Goal: Task Accomplishment & Management: Use online tool/utility

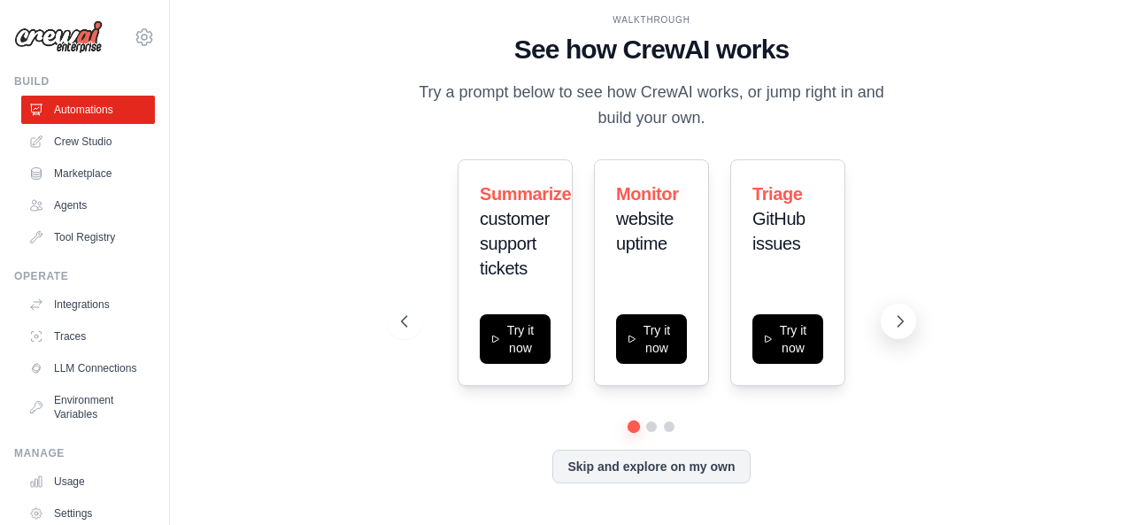
click at [902, 322] on icon at bounding box center [901, 321] width 5 height 11
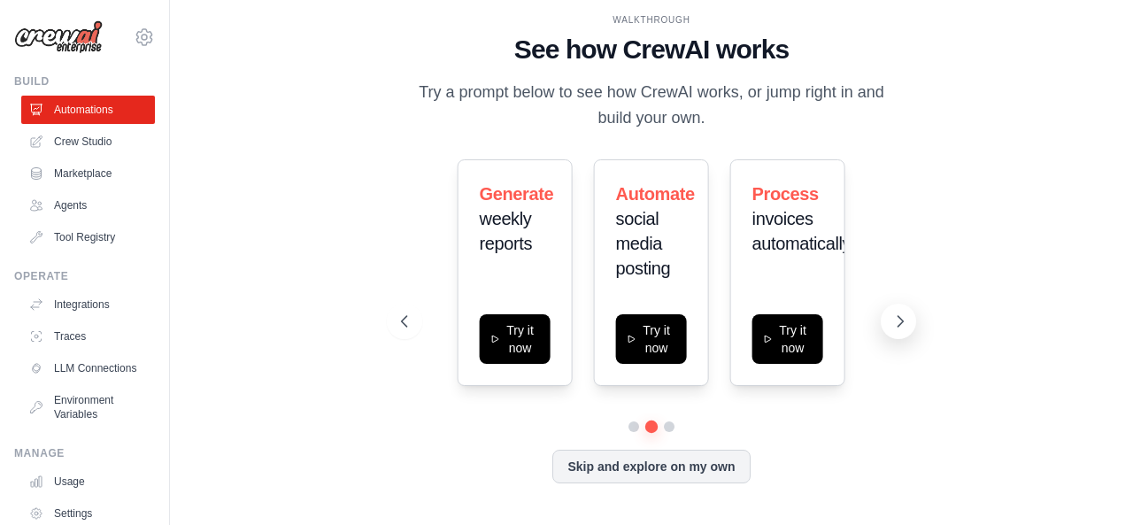
click at [902, 322] on icon at bounding box center [901, 321] width 5 height 11
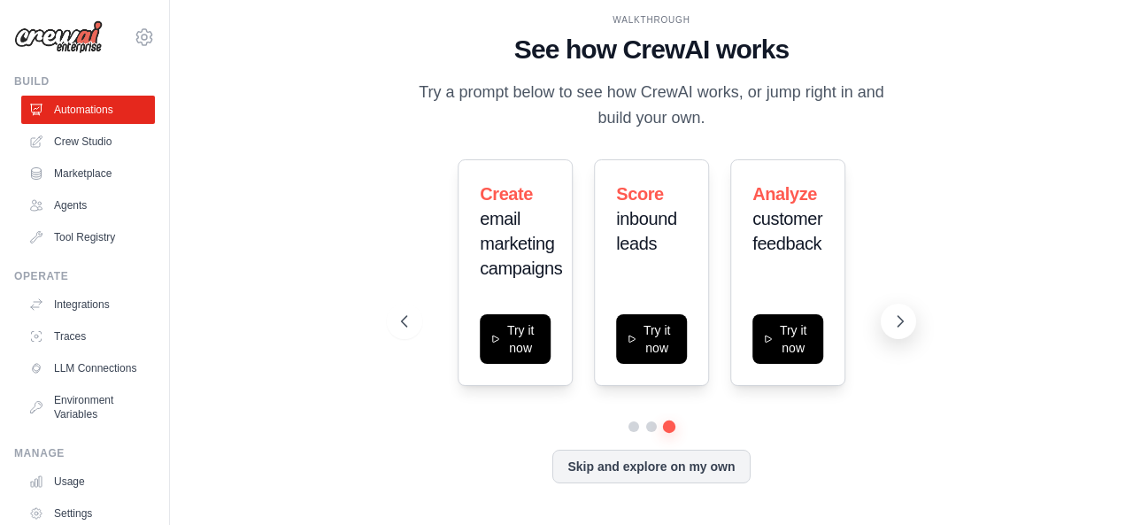
click at [902, 322] on icon at bounding box center [901, 321] width 5 height 11
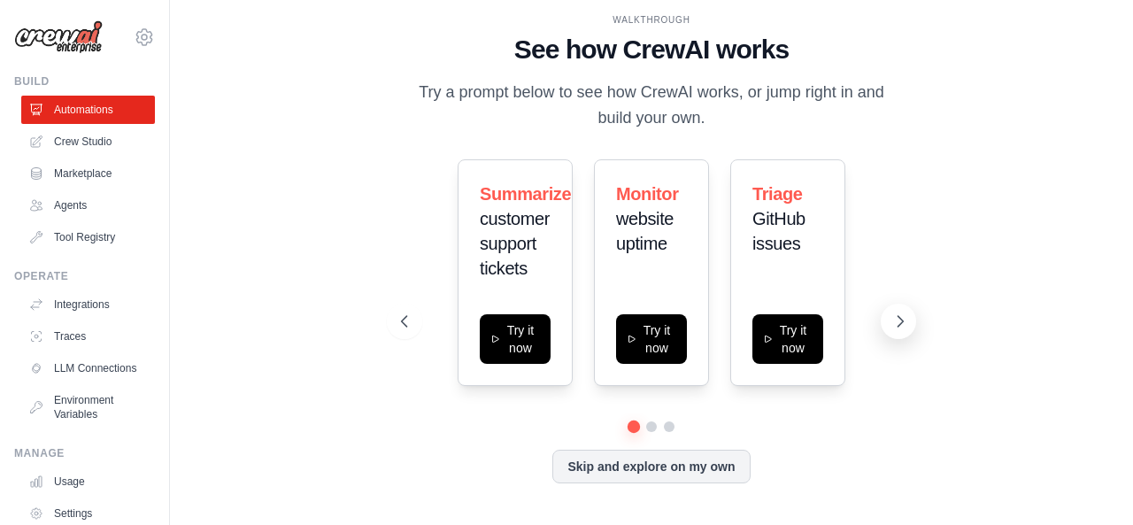
click at [905, 320] on icon at bounding box center [901, 322] width 18 height 18
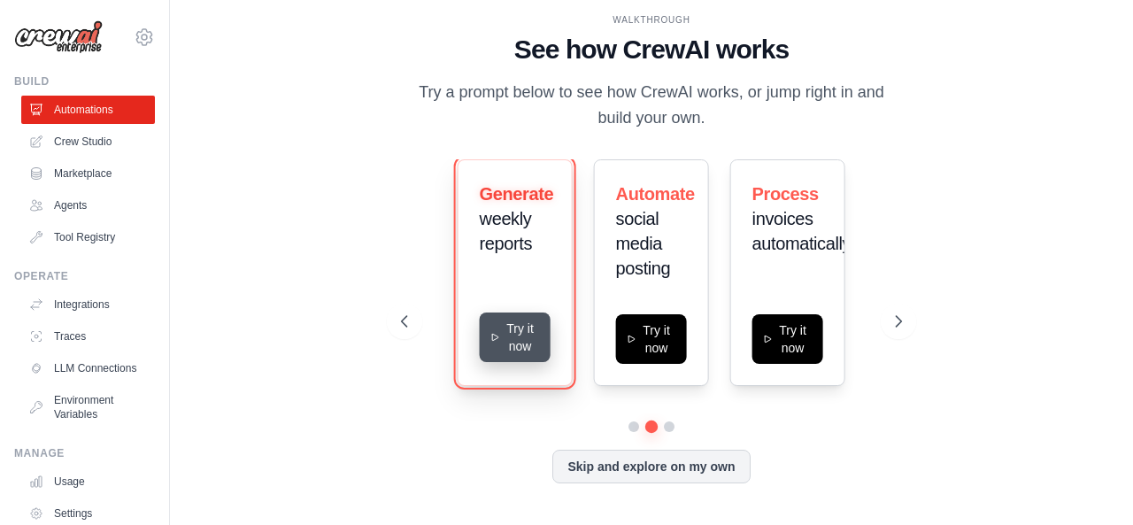
click at [522, 329] on button "Try it now" at bounding box center [515, 338] width 71 height 50
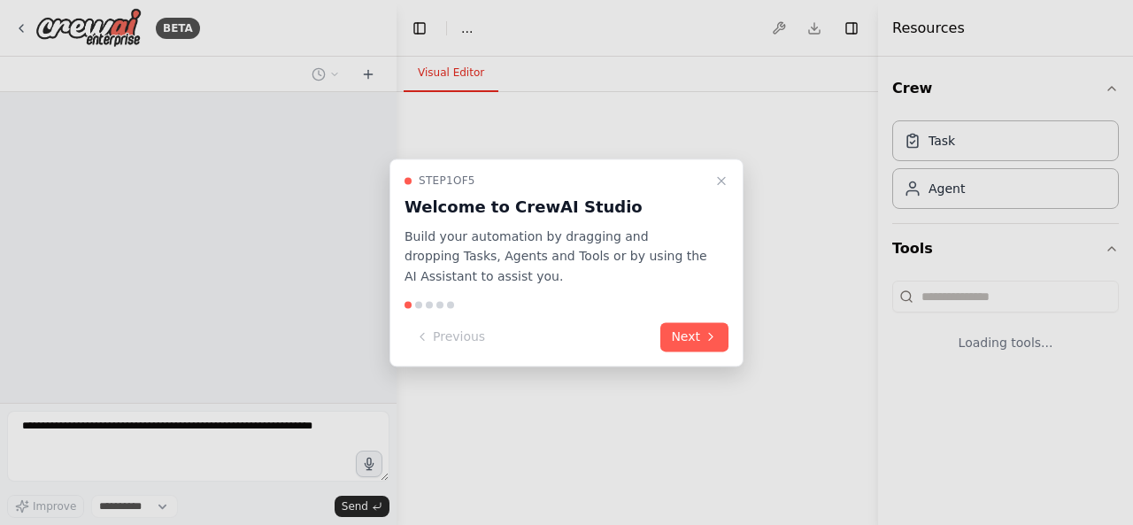
select select "****"
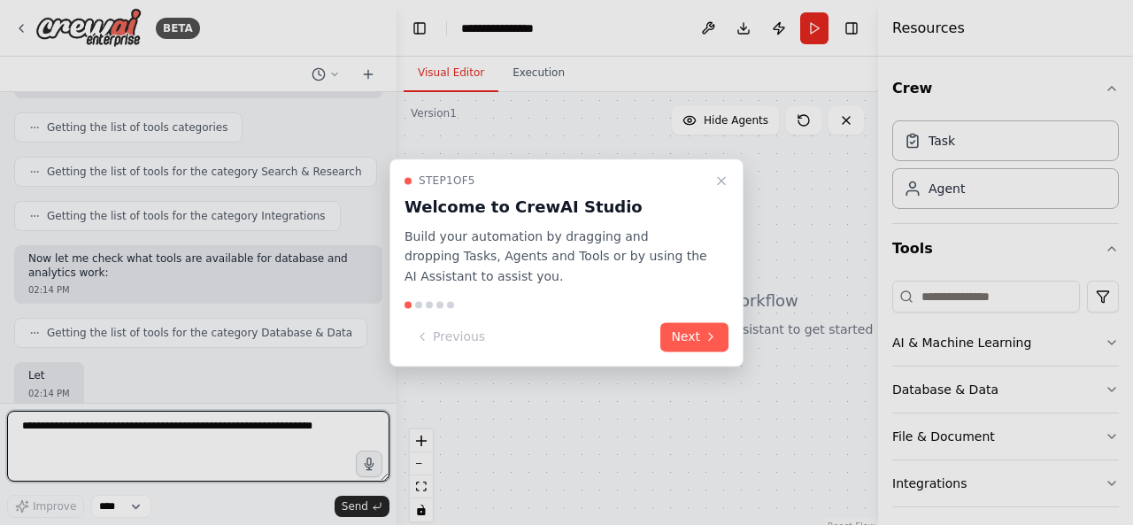
scroll to position [446, 0]
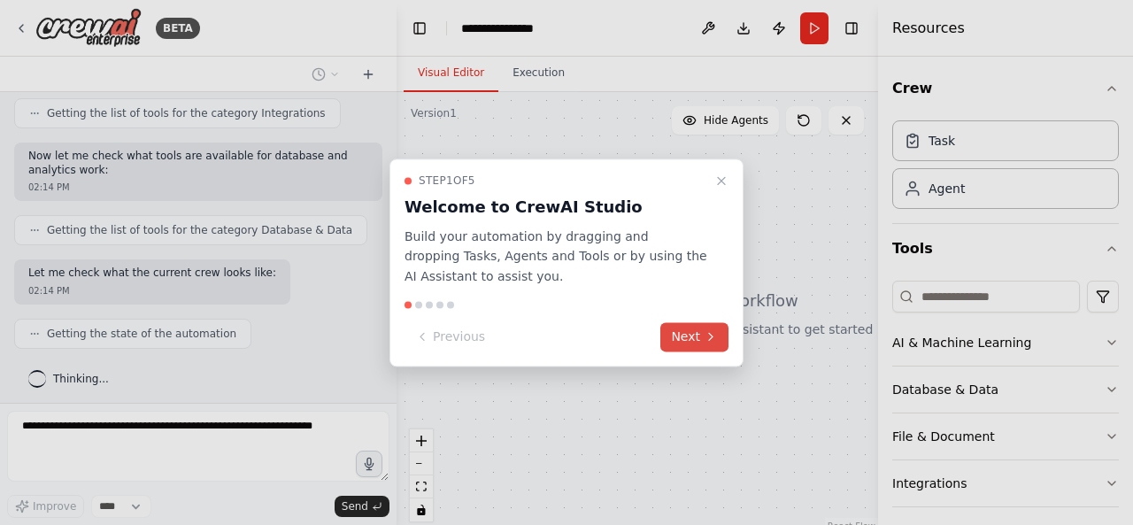
click at [681, 332] on button "Next" at bounding box center [695, 336] width 68 height 29
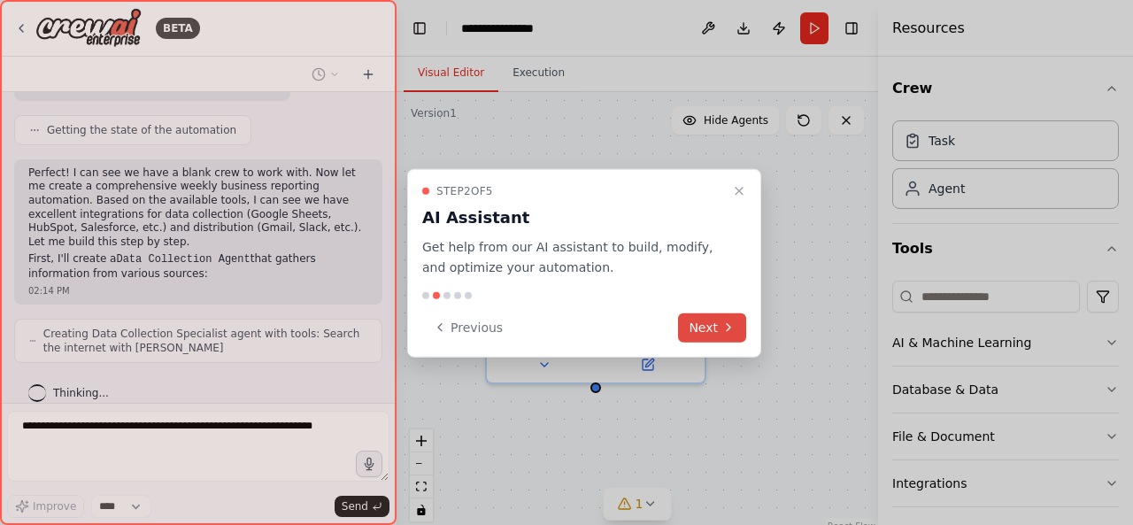
scroll to position [650, 0]
click at [698, 322] on button "Next" at bounding box center [712, 327] width 68 height 29
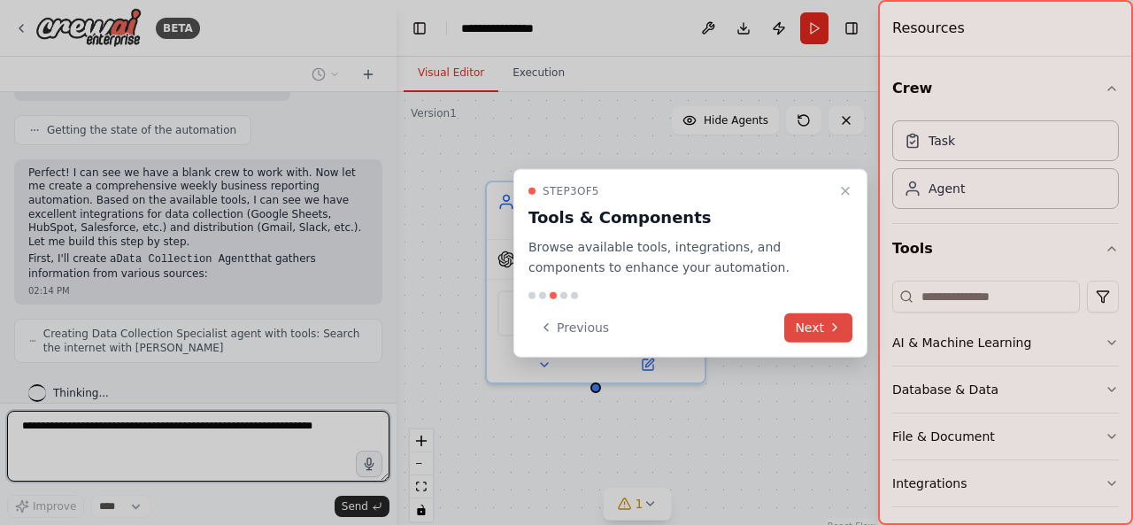
click at [806, 329] on button "Next" at bounding box center [819, 327] width 68 height 29
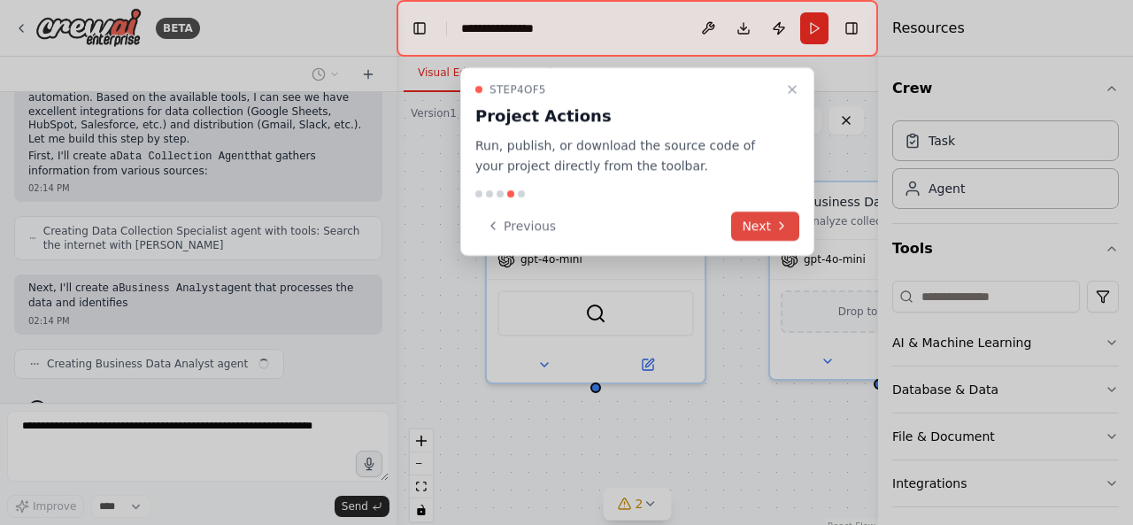
scroll to position [767, 0]
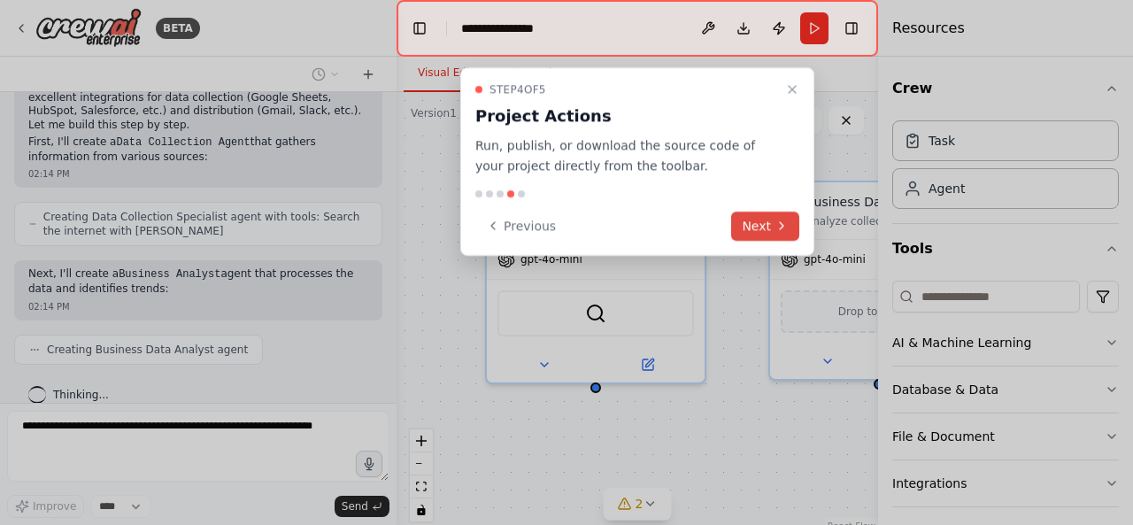
click at [787, 222] on icon at bounding box center [782, 226] width 14 height 14
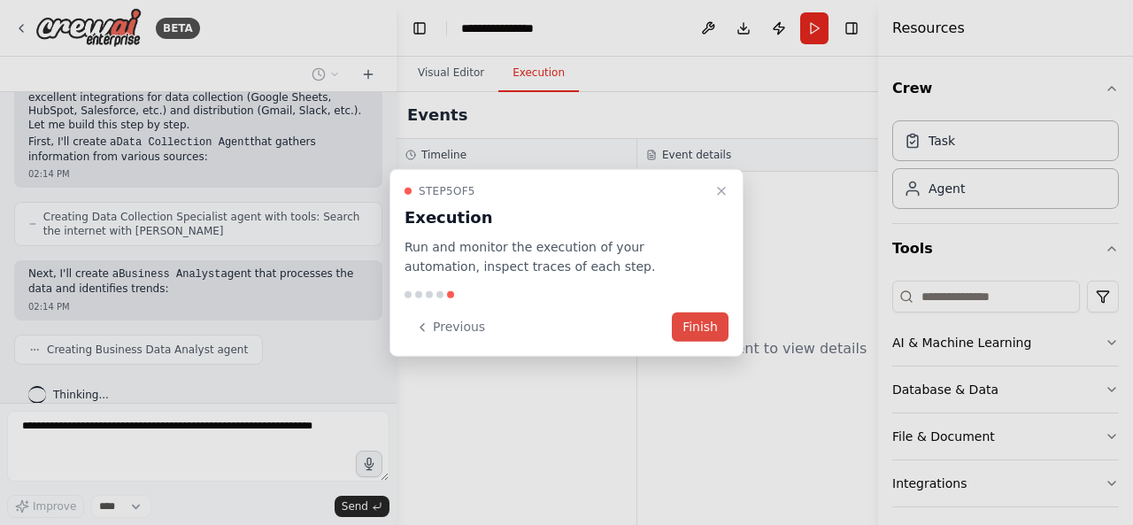
click at [702, 327] on button "Finish" at bounding box center [700, 327] width 57 height 29
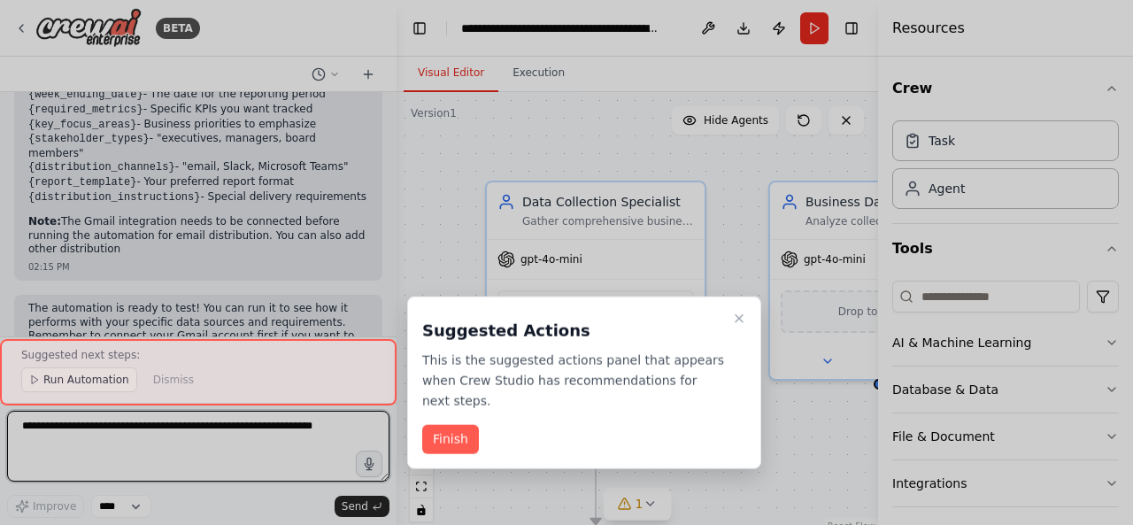
scroll to position [2467, 0]
